Goal: Book appointment/travel/reservation

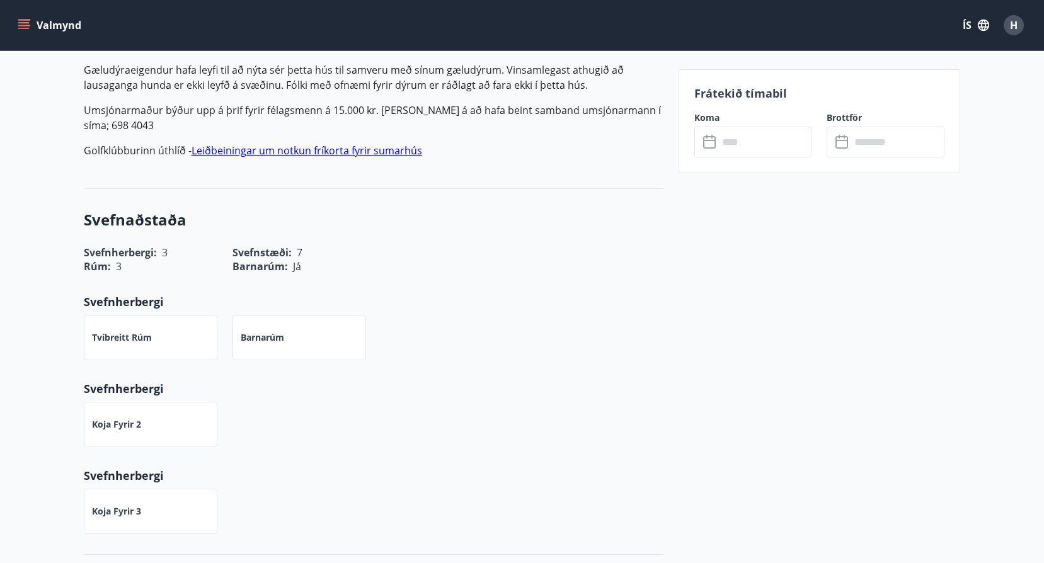
scroll to position [441, 0]
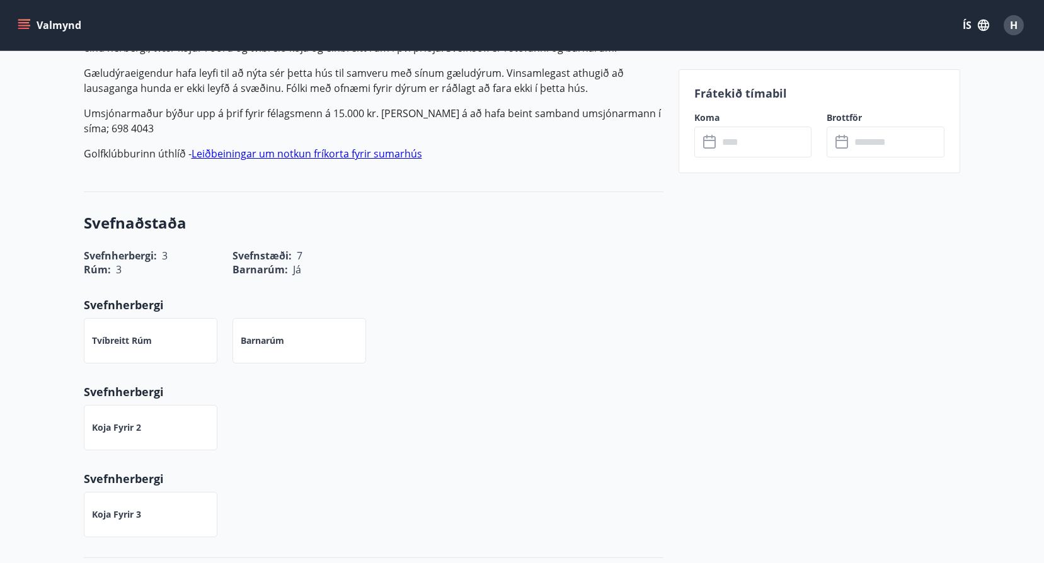
click at [26, 18] on button "Valmynd" at bounding box center [50, 25] width 71 height 23
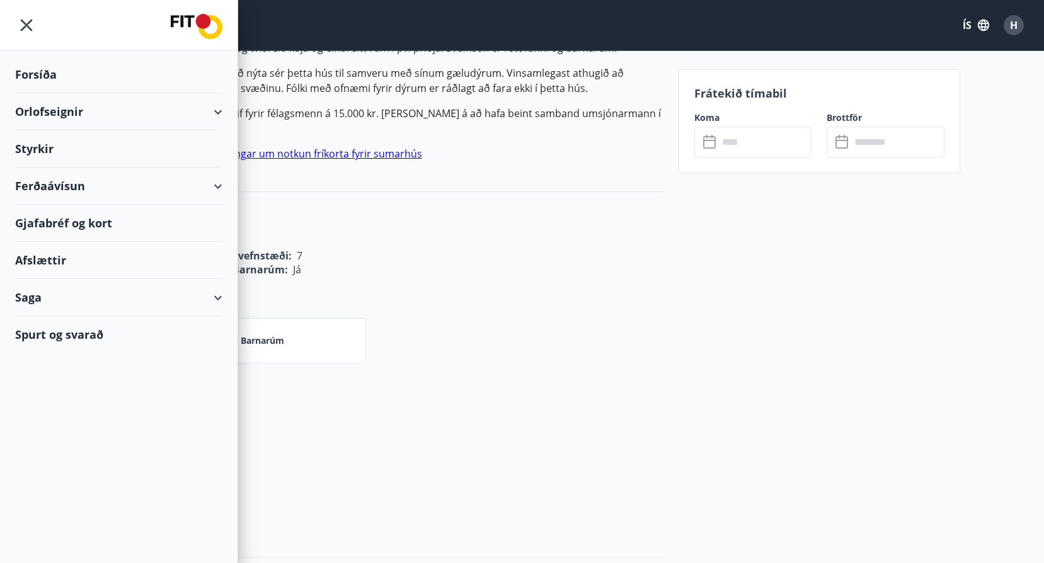
click at [114, 107] on div "Orlofseignir" at bounding box center [118, 111] width 207 height 37
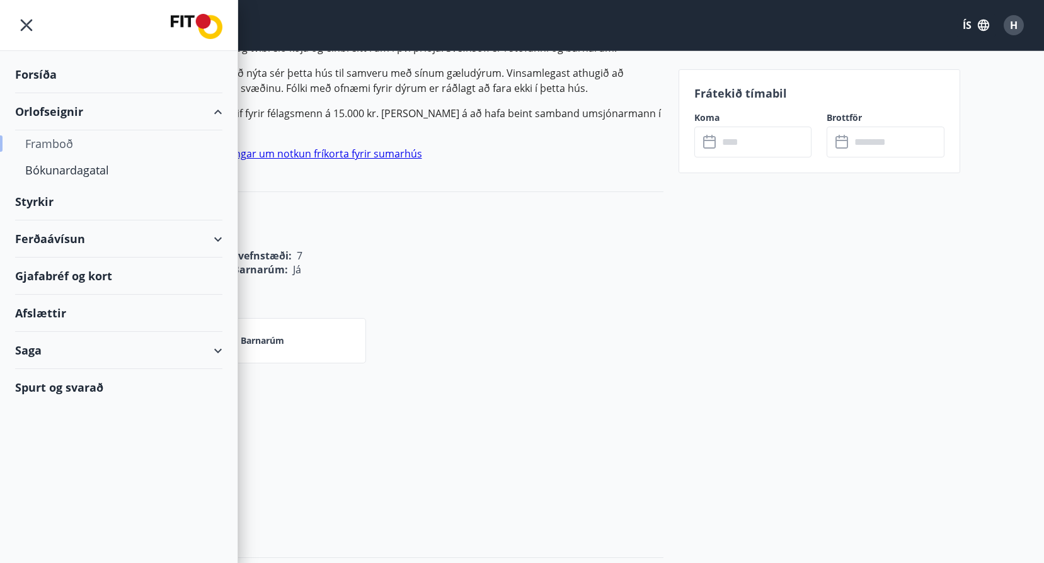
click at [68, 140] on div "Framboð" at bounding box center [118, 143] width 187 height 26
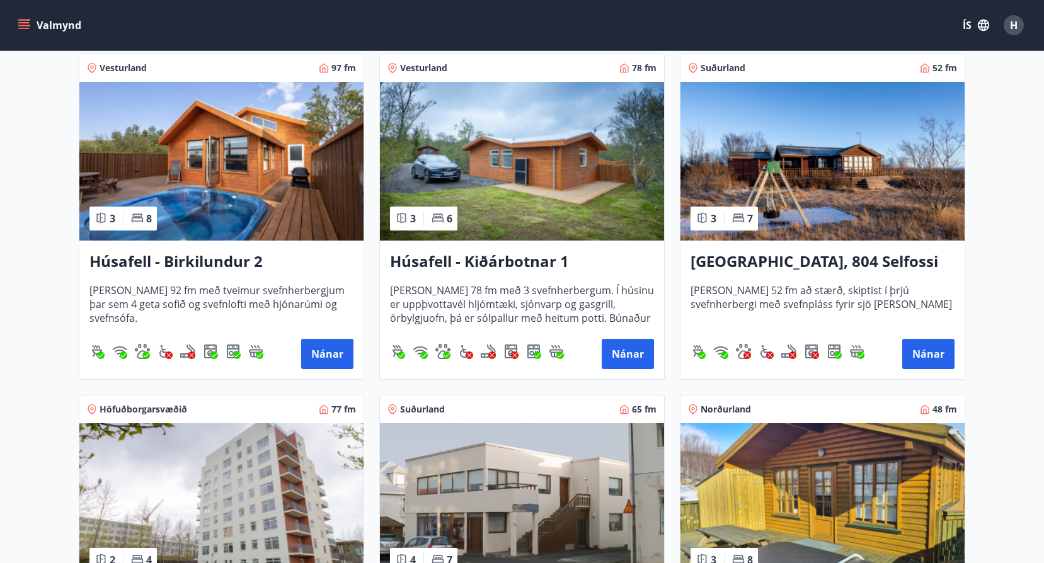
scroll to position [945, 0]
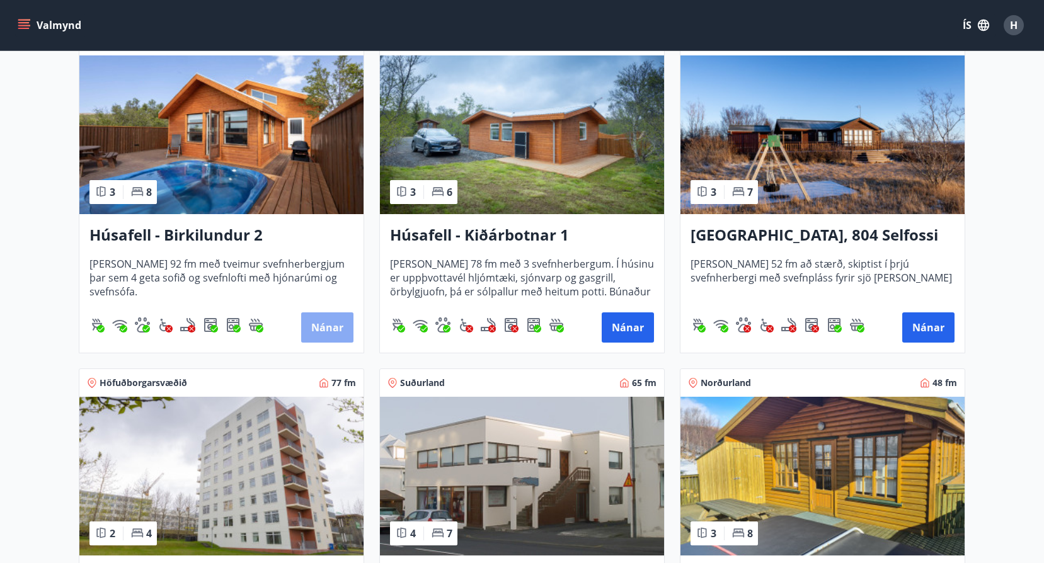
click at [316, 322] on button "Nánar" at bounding box center [327, 327] width 52 height 30
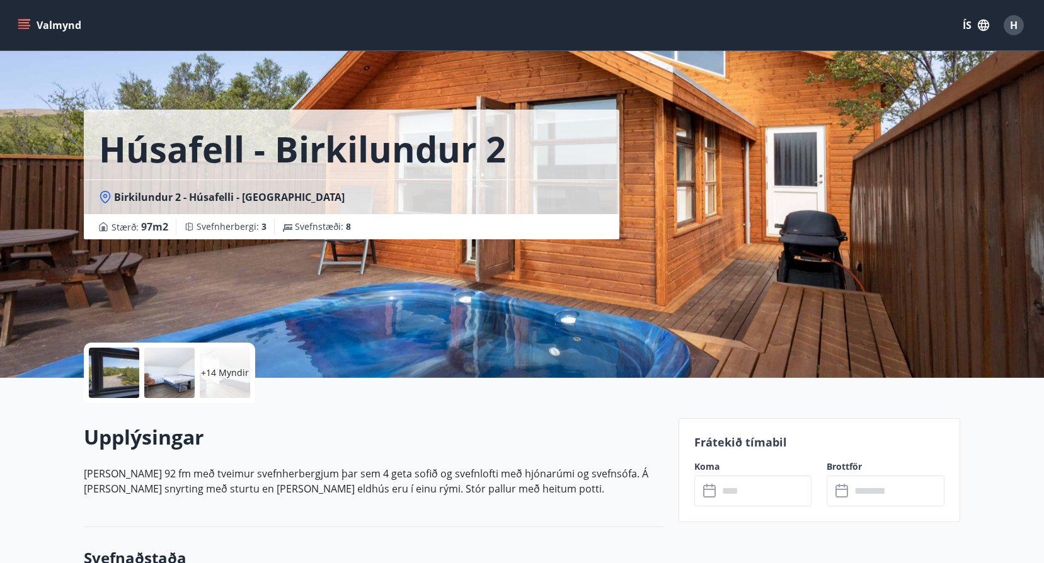
click at [29, 19] on icon "menu" at bounding box center [24, 25] width 13 height 13
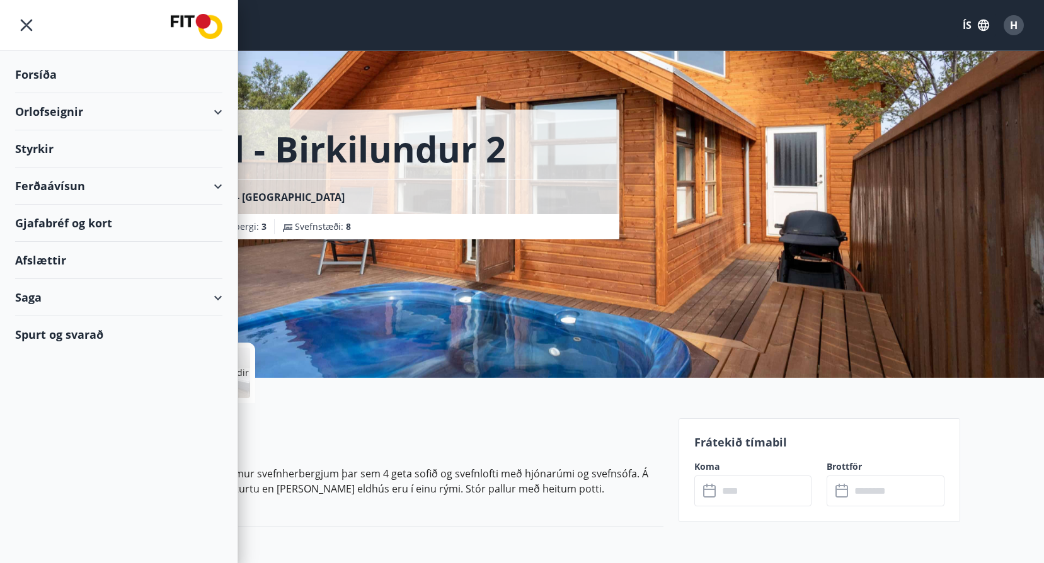
click at [193, 112] on div "Orlofseignir" at bounding box center [118, 111] width 207 height 37
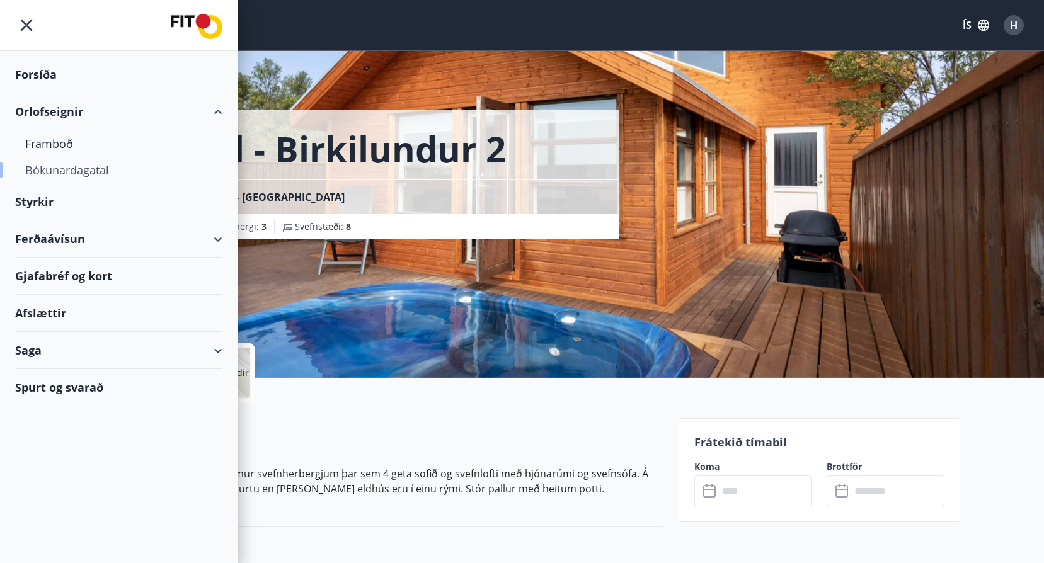
click at [100, 166] on div "Bókunardagatal" at bounding box center [118, 170] width 187 height 26
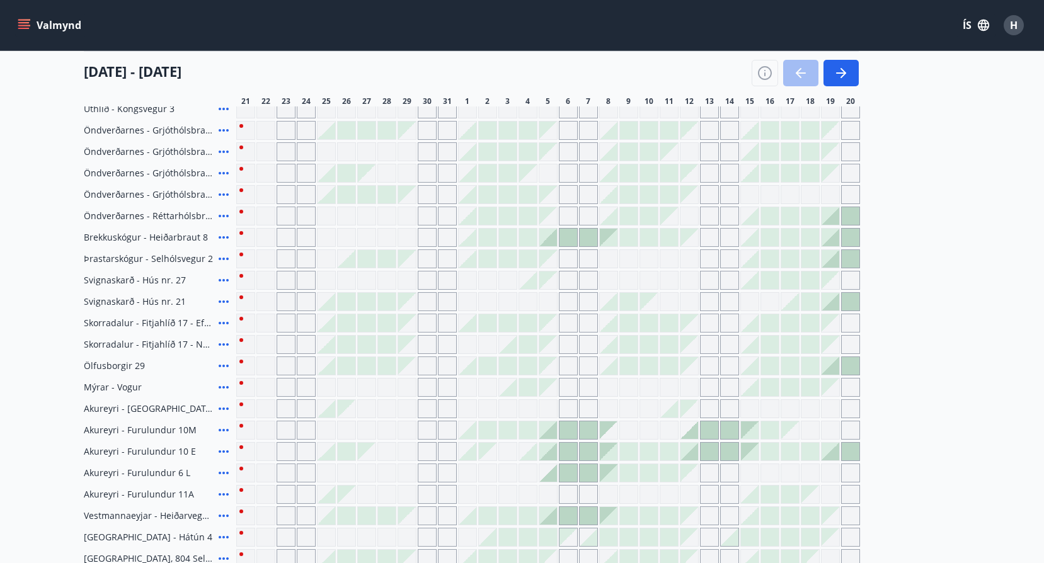
scroll to position [189, 0]
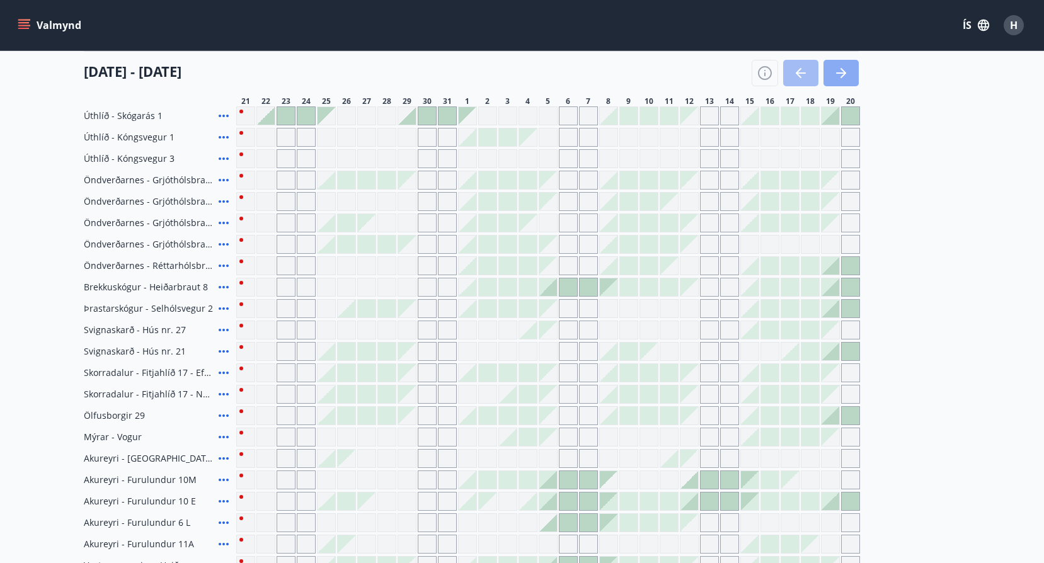
click at [835, 70] on icon "button" at bounding box center [840, 72] width 15 height 15
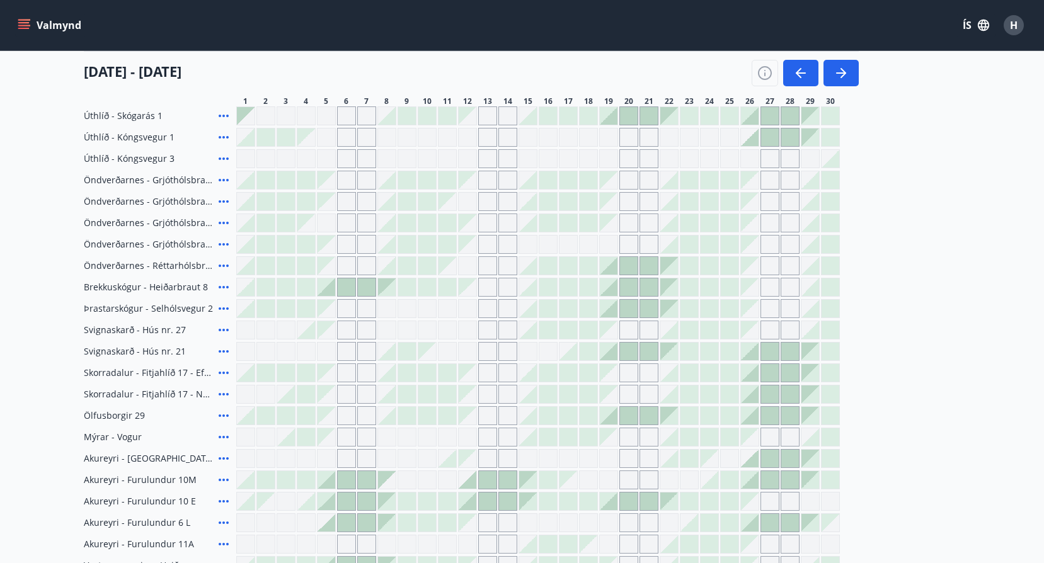
scroll to position [378, 0]
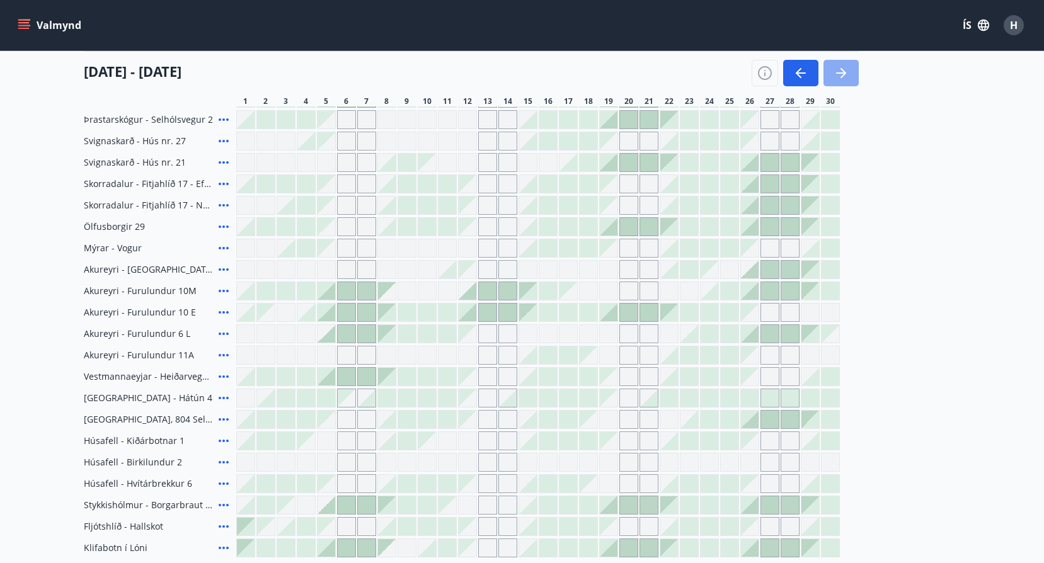
click at [850, 71] on button "button" at bounding box center [840, 73] width 35 height 26
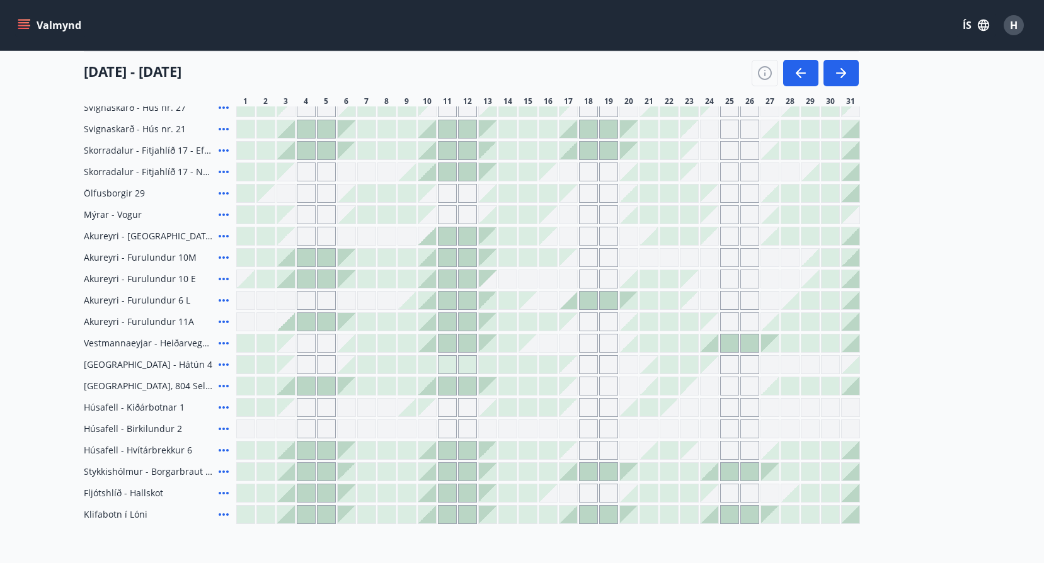
scroll to position [441, 0]
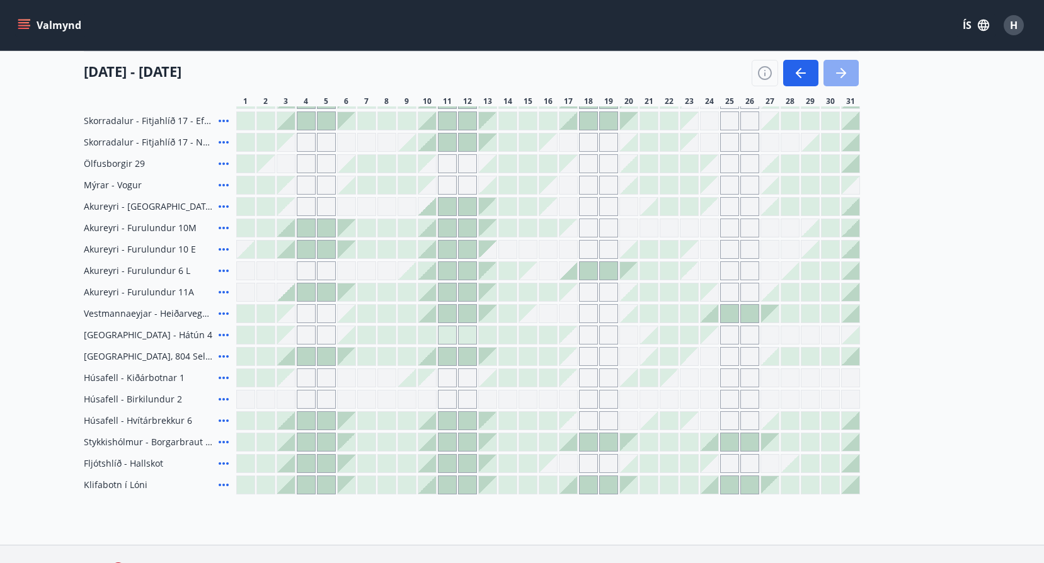
click at [850, 67] on button "button" at bounding box center [840, 73] width 35 height 26
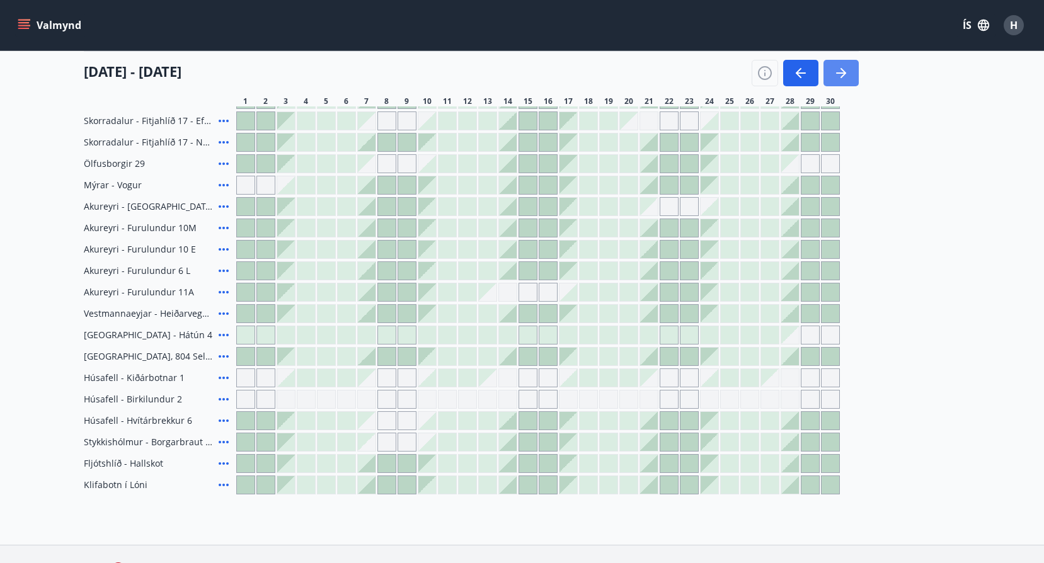
click at [850, 67] on button "button" at bounding box center [840, 73] width 35 height 26
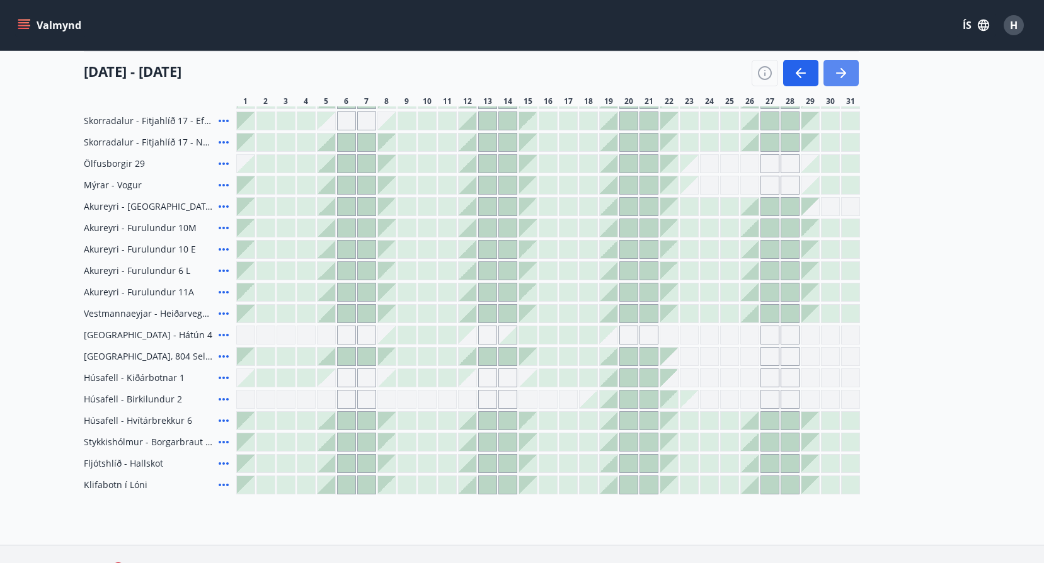
scroll to position [378, 0]
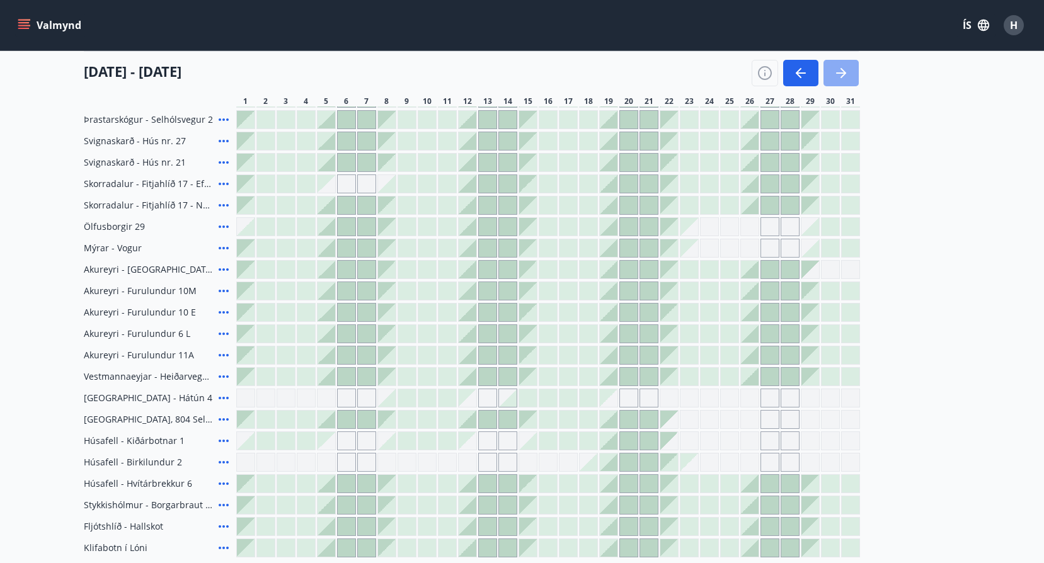
click at [843, 67] on icon "button" at bounding box center [840, 72] width 15 height 15
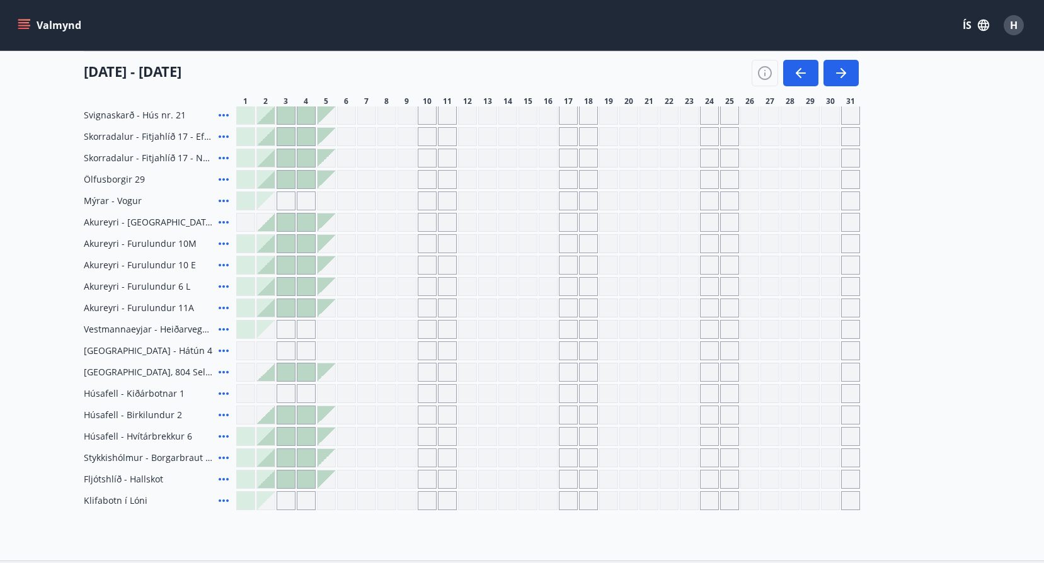
scroll to position [441, 0]
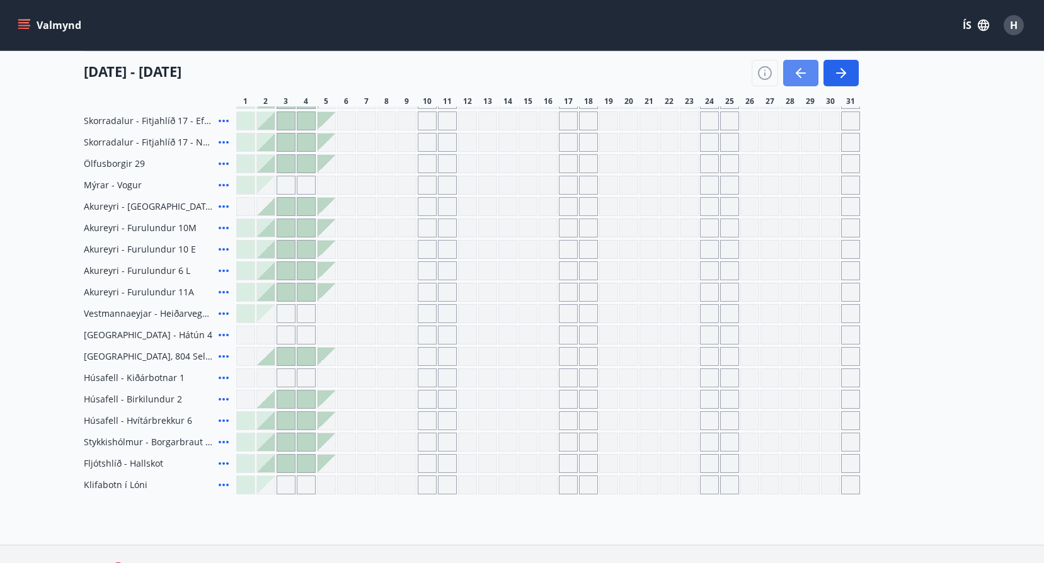
click at [799, 76] on icon "button" at bounding box center [798, 73] width 6 height 10
click at [795, 81] on icon "button" at bounding box center [800, 72] width 15 height 15
click at [802, 81] on icon "button" at bounding box center [800, 72] width 15 height 15
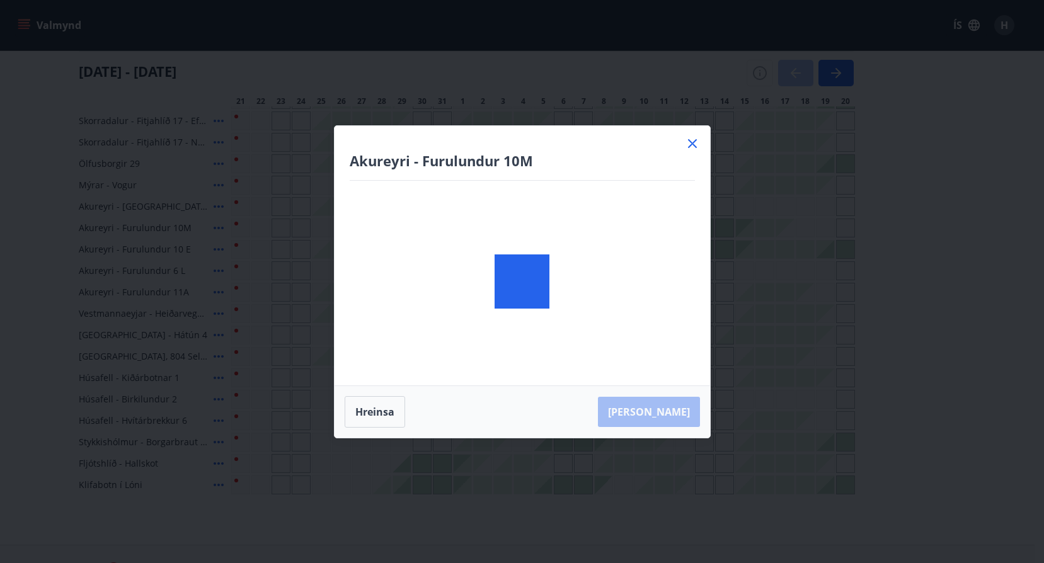
scroll to position [0, 0]
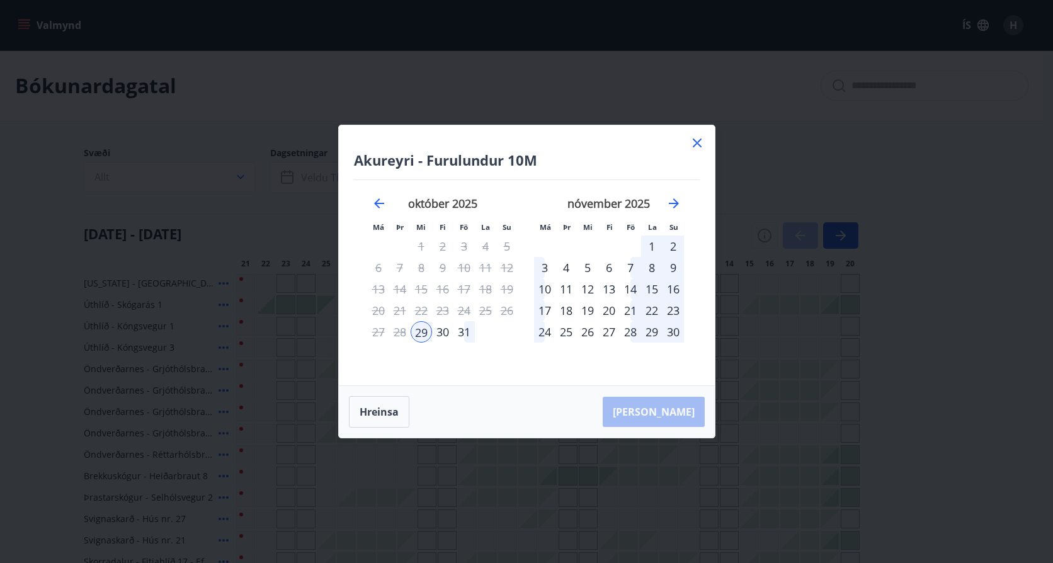
click at [702, 140] on icon at bounding box center [697, 142] width 15 height 15
click at [699, 140] on main "Bókunardagatal Svæði Allt Dagsetningar Veldu tímabil Svefnstæði +1 [DATE] - [DA…" at bounding box center [522, 492] width 1044 height 885
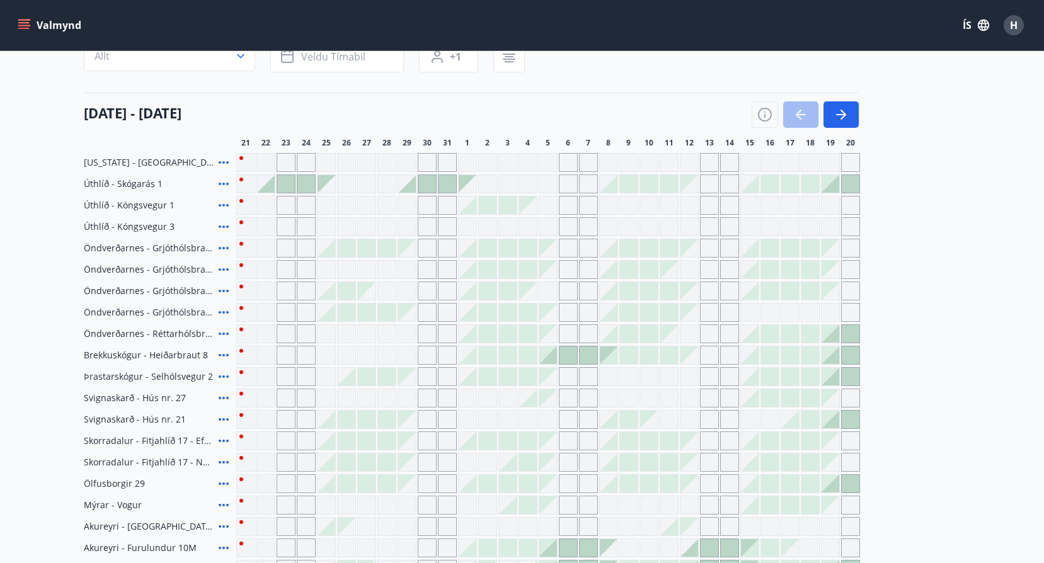
scroll to position [126, 0]
